Goal: Task Accomplishment & Management: Manage account settings

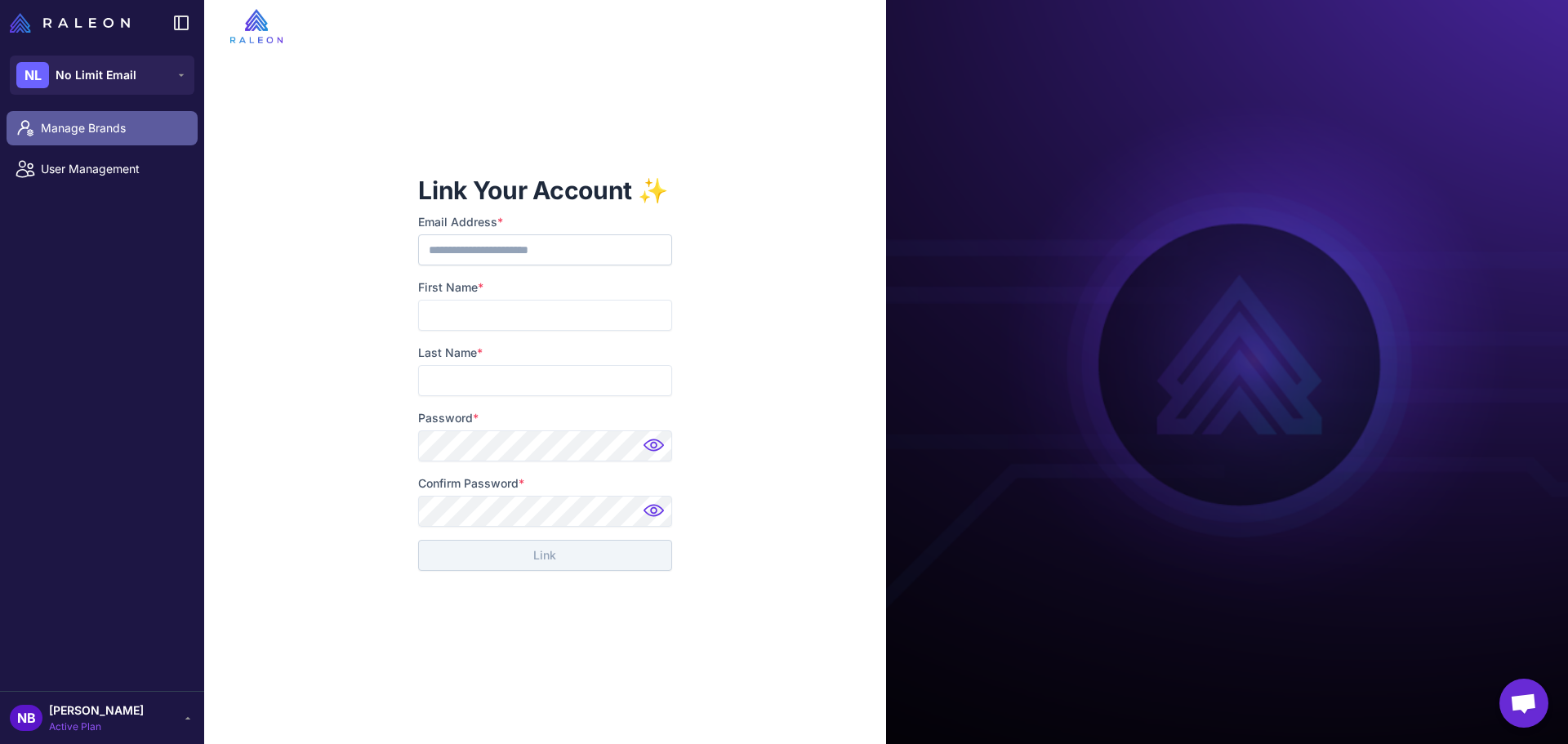
click at [138, 118] on link "Manage Brands" at bounding box center [102, 128] width 191 height 35
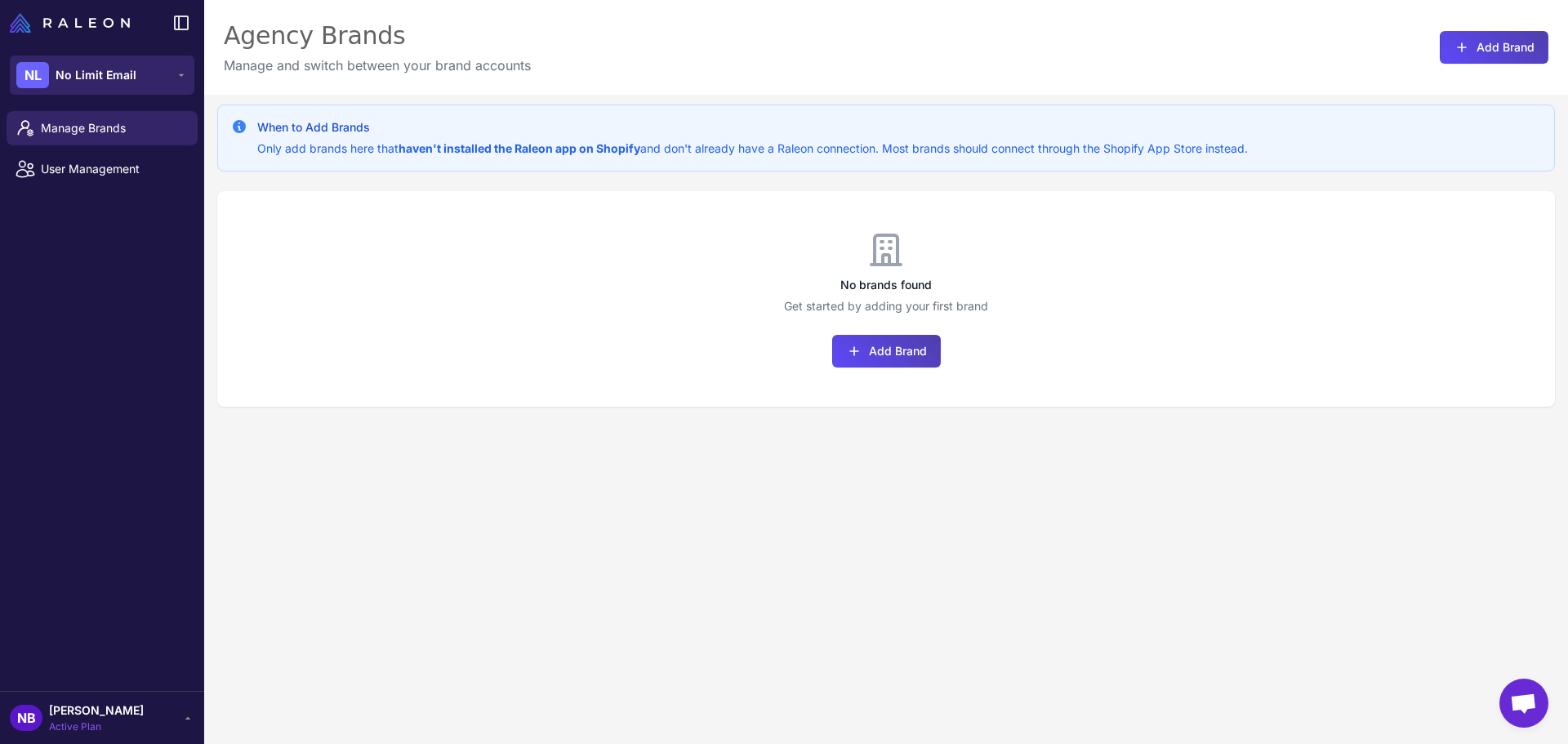
click at [150, 79] on button "NL No Limit Email" at bounding box center [102, 76] width 185 height 39
click at [490, 59] on p "Manage and switch between your brand accounts" at bounding box center [377, 66] width 307 height 20
click at [136, 118] on link "Manage Brands" at bounding box center [102, 128] width 191 height 35
click at [159, 171] on span "User Management" at bounding box center [113, 169] width 144 height 18
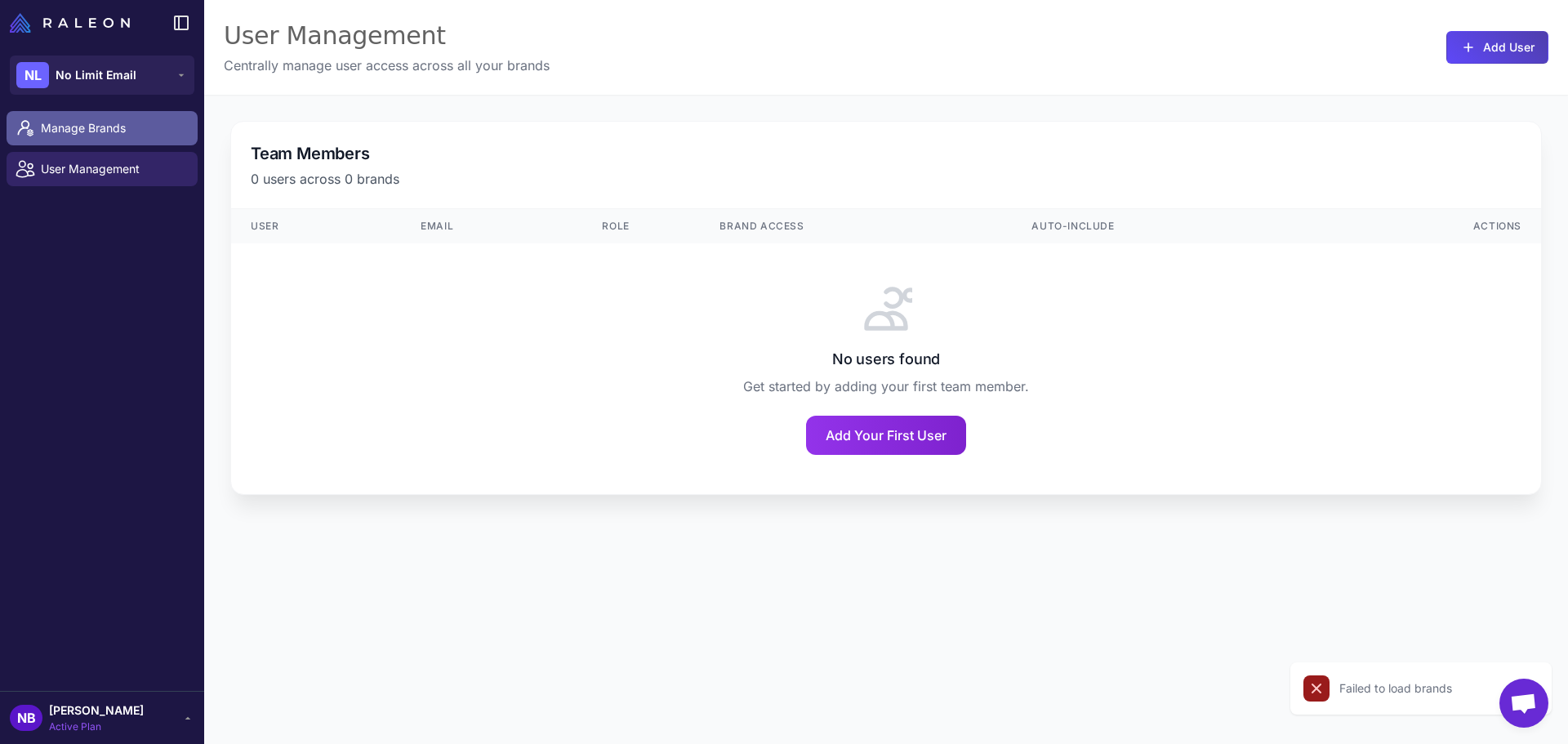
click at [133, 126] on span "Manage Brands" at bounding box center [113, 128] width 144 height 18
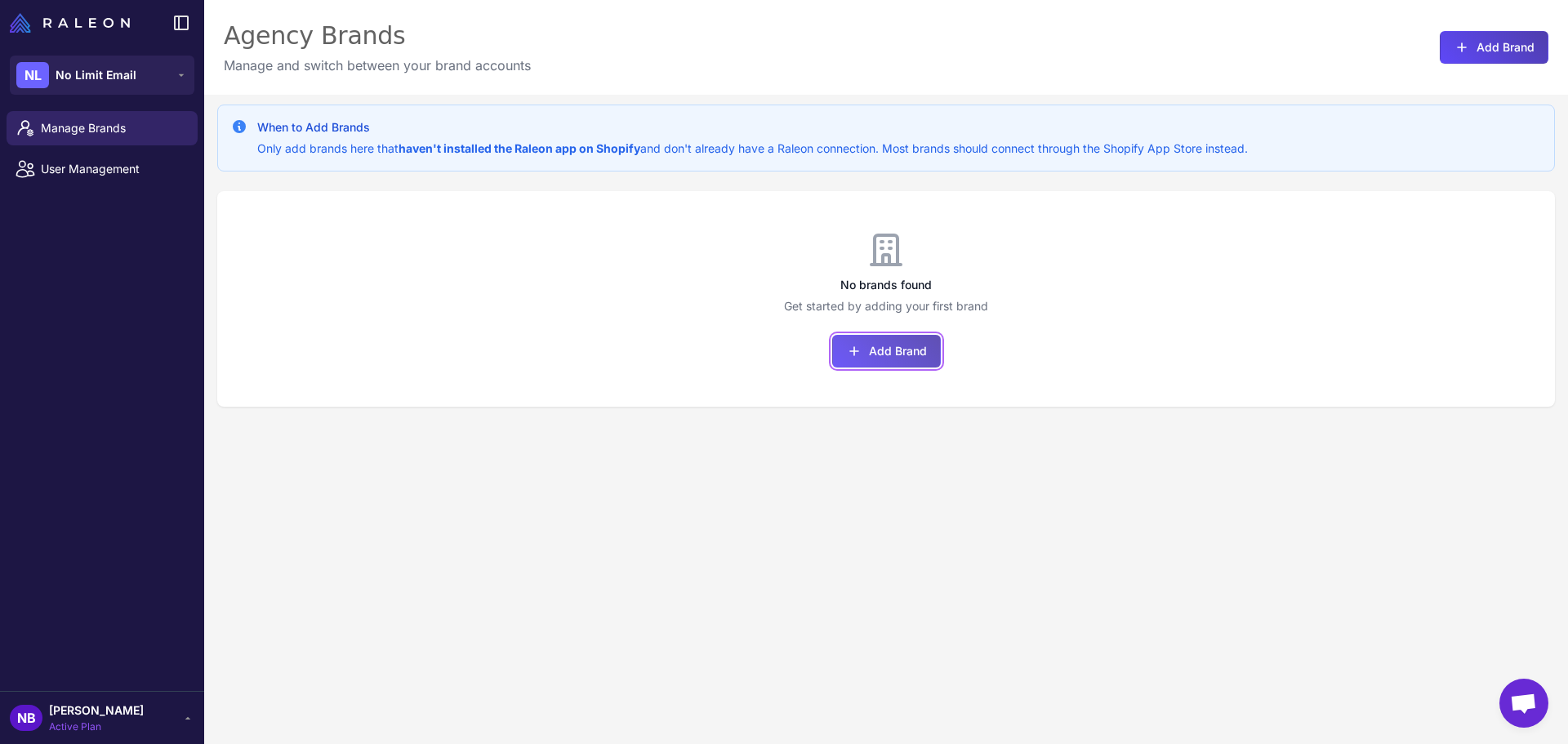
click at [869, 351] on button "Add Brand" at bounding box center [886, 351] width 108 height 33
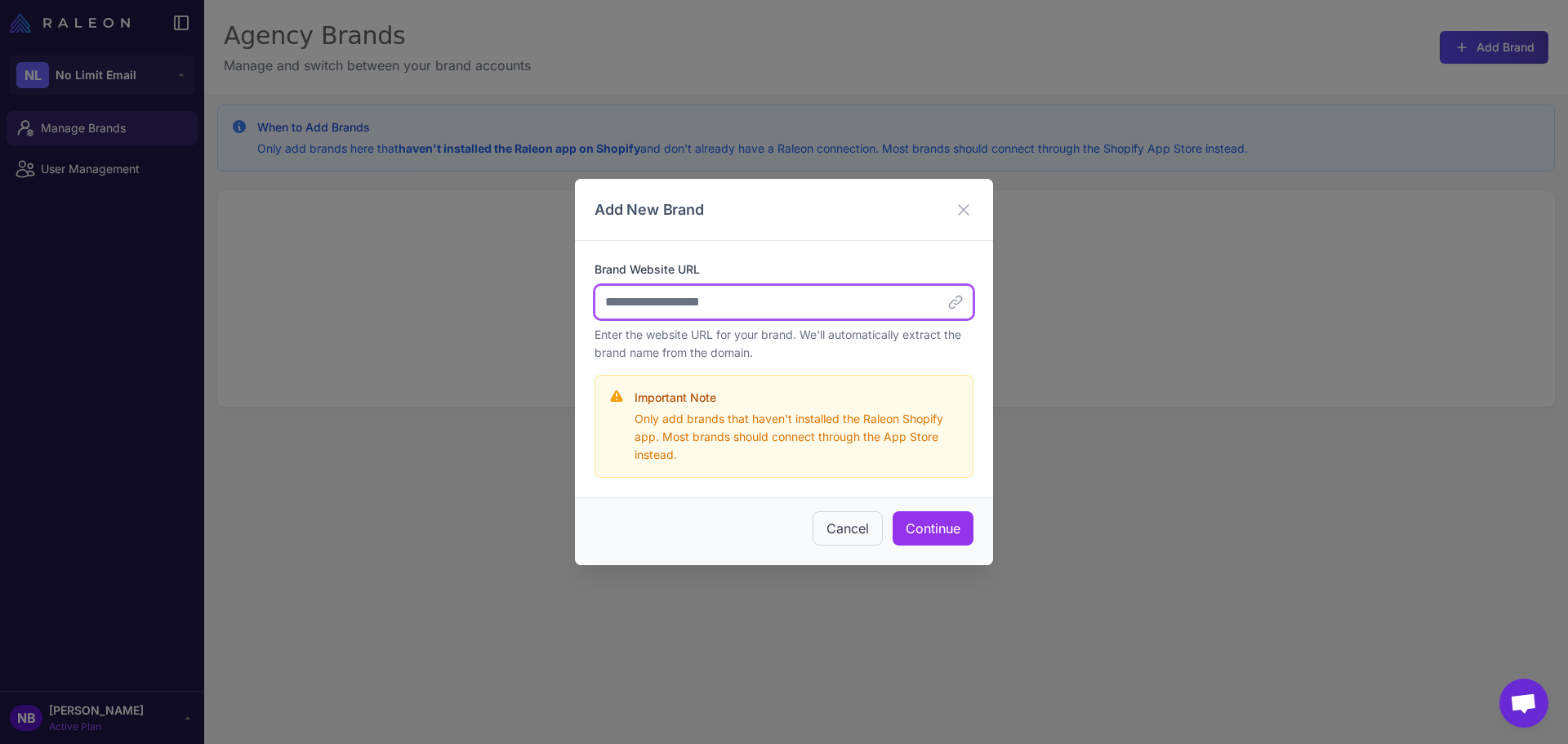
click at [776, 294] on input "Brand Website URL" at bounding box center [783, 303] width 379 height 35
click at [965, 208] on icon at bounding box center [963, 210] width 20 height 20
